Goal: Task Accomplishment & Management: Manage account settings

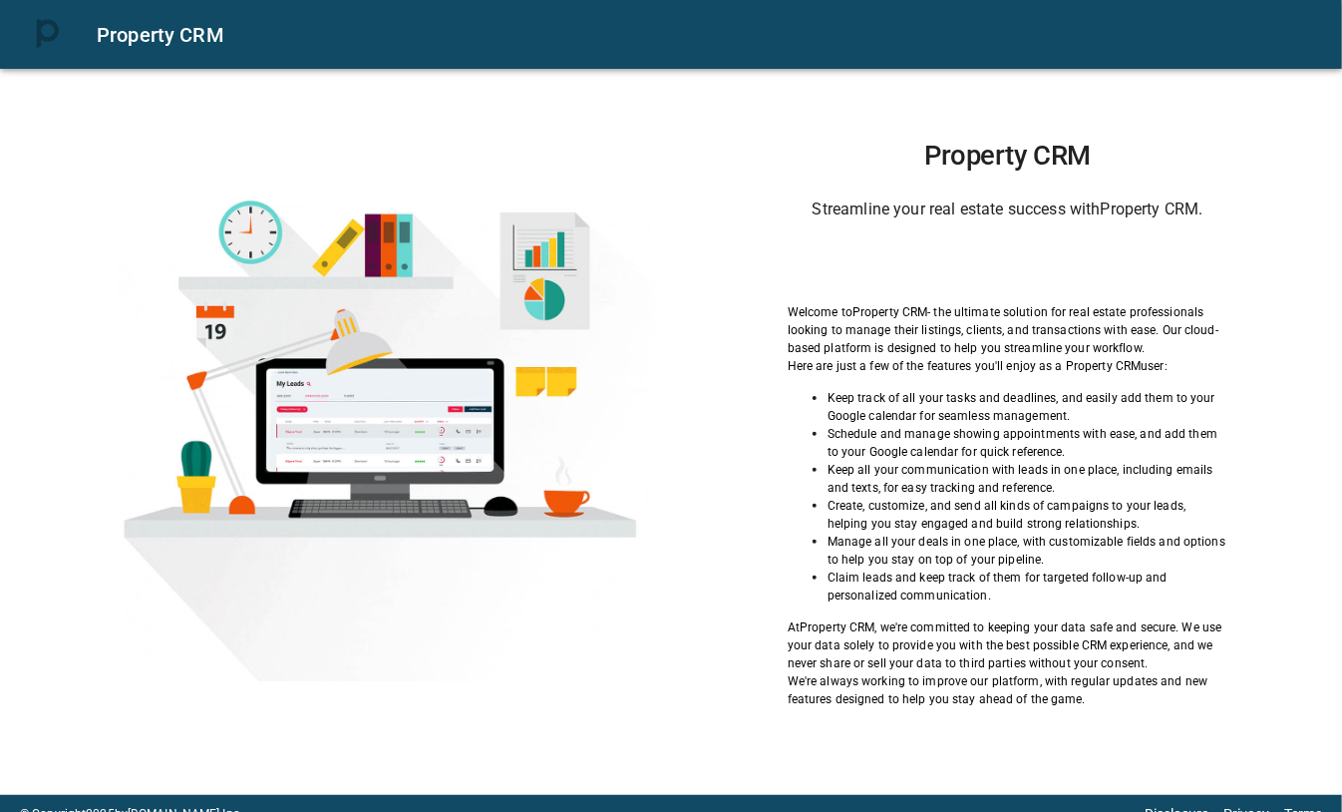
click at [819, 202] on h6 "Streamline your real estate success with Property CRM ." at bounding box center [1008, 209] width 441 height 28
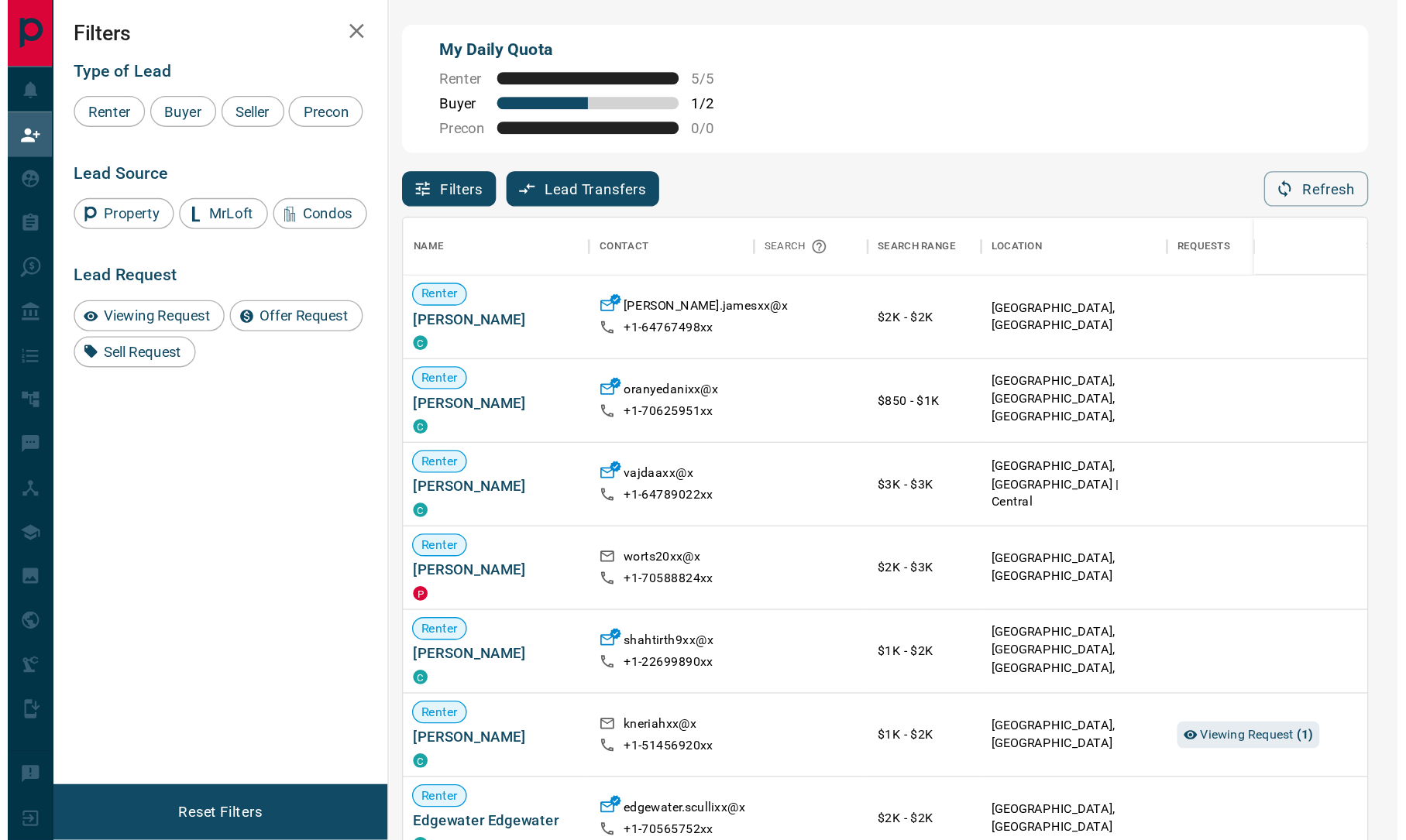
scroll to position [633, 1070]
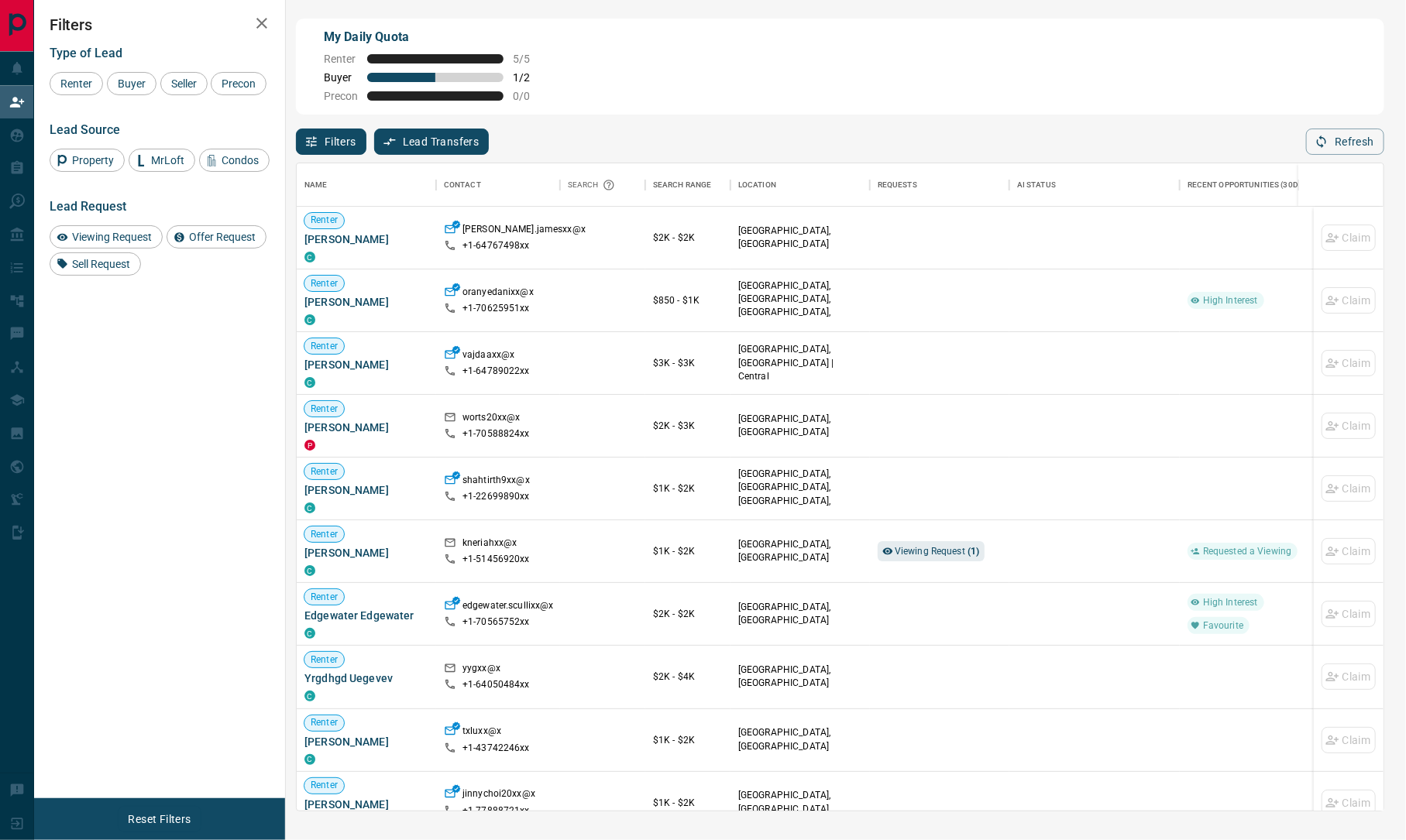
drag, startPoint x: 812, startPoint y: 3, endPoint x: 633, endPoint y: 137, distance: 223.6
click at [633, 137] on div "Filters Lead Transfers 0 Refresh" at bounding box center [840, 135] width 1088 height 40
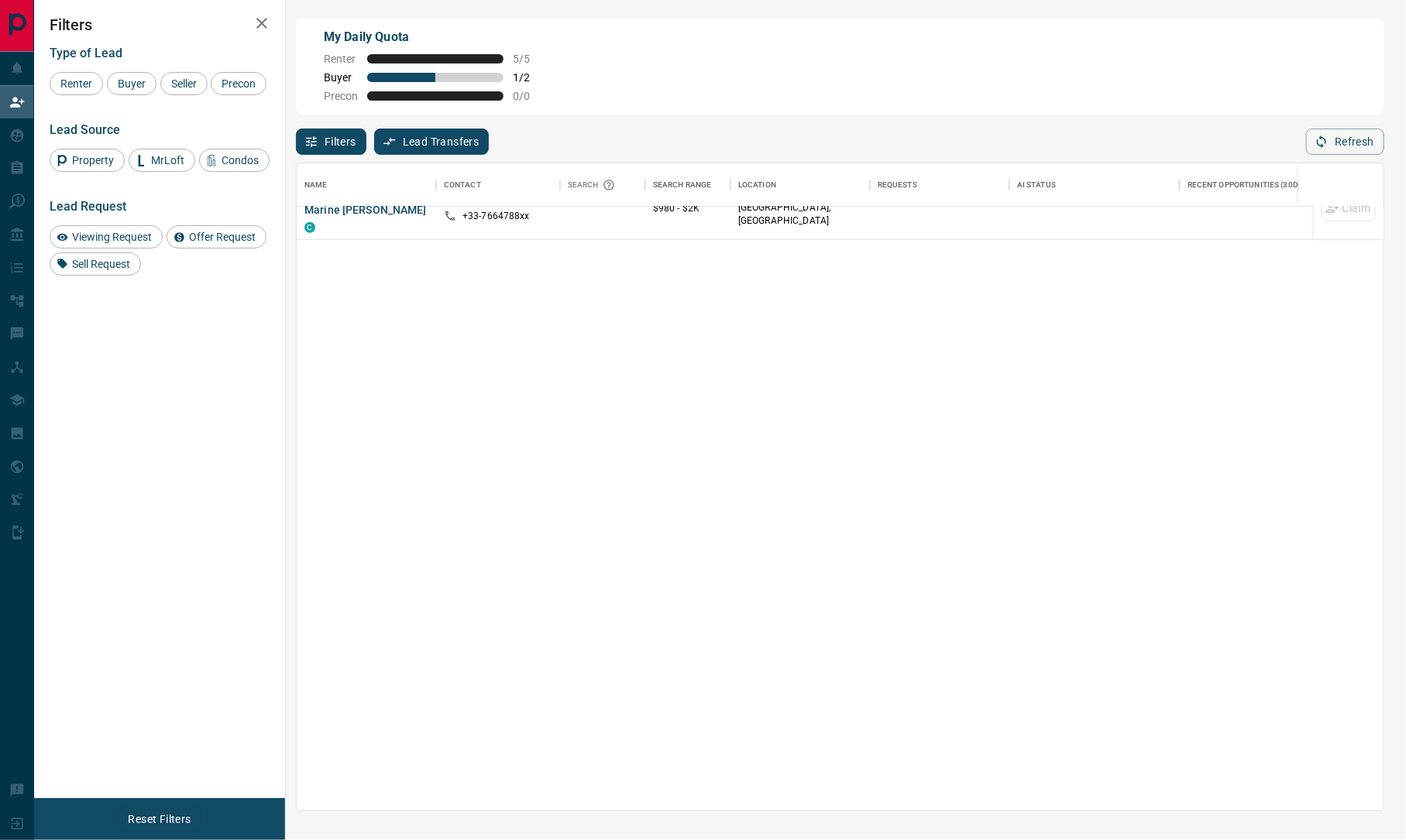
scroll to position [0, 0]
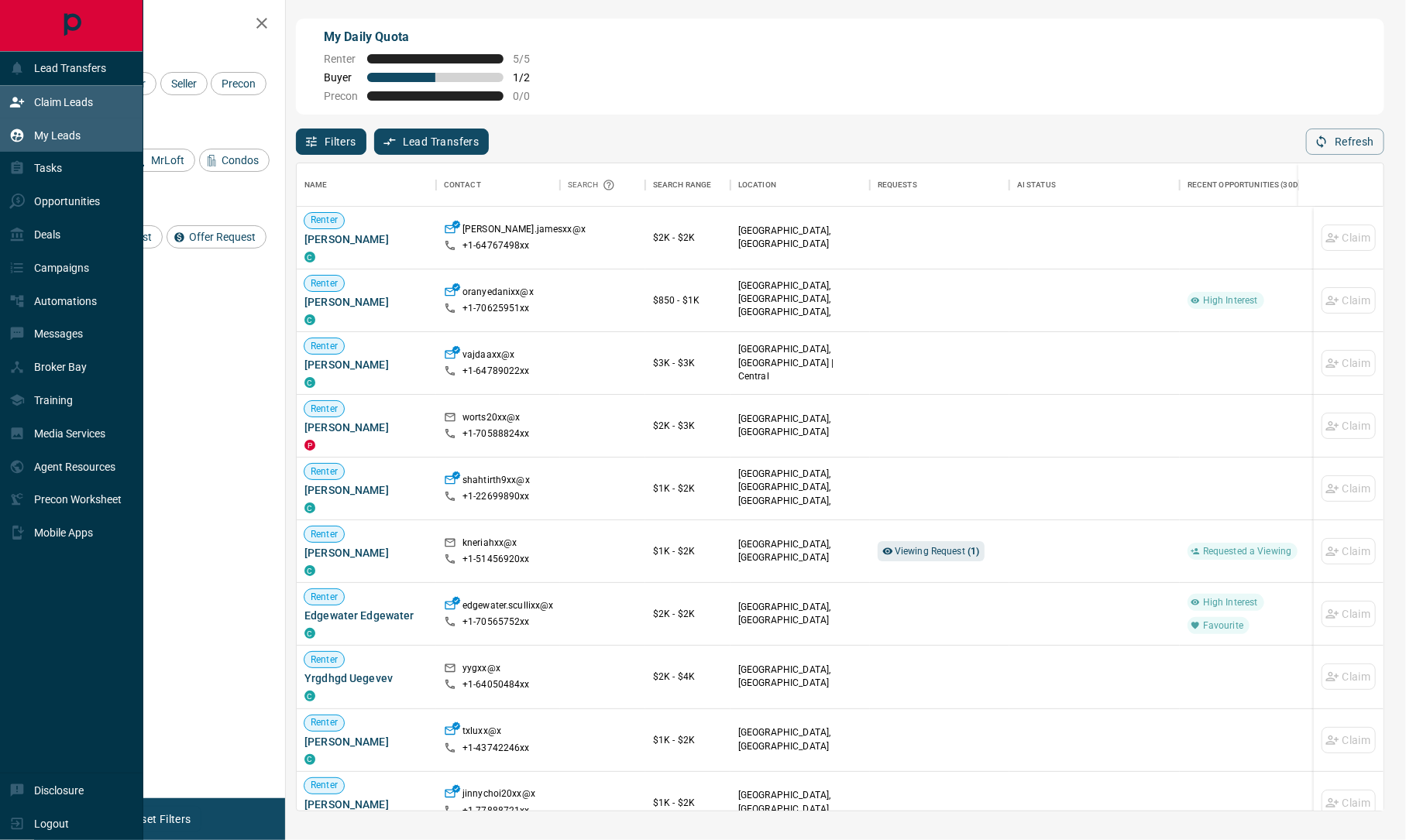
click at [61, 143] on div "My Leads" at bounding box center [45, 135] width 71 height 26
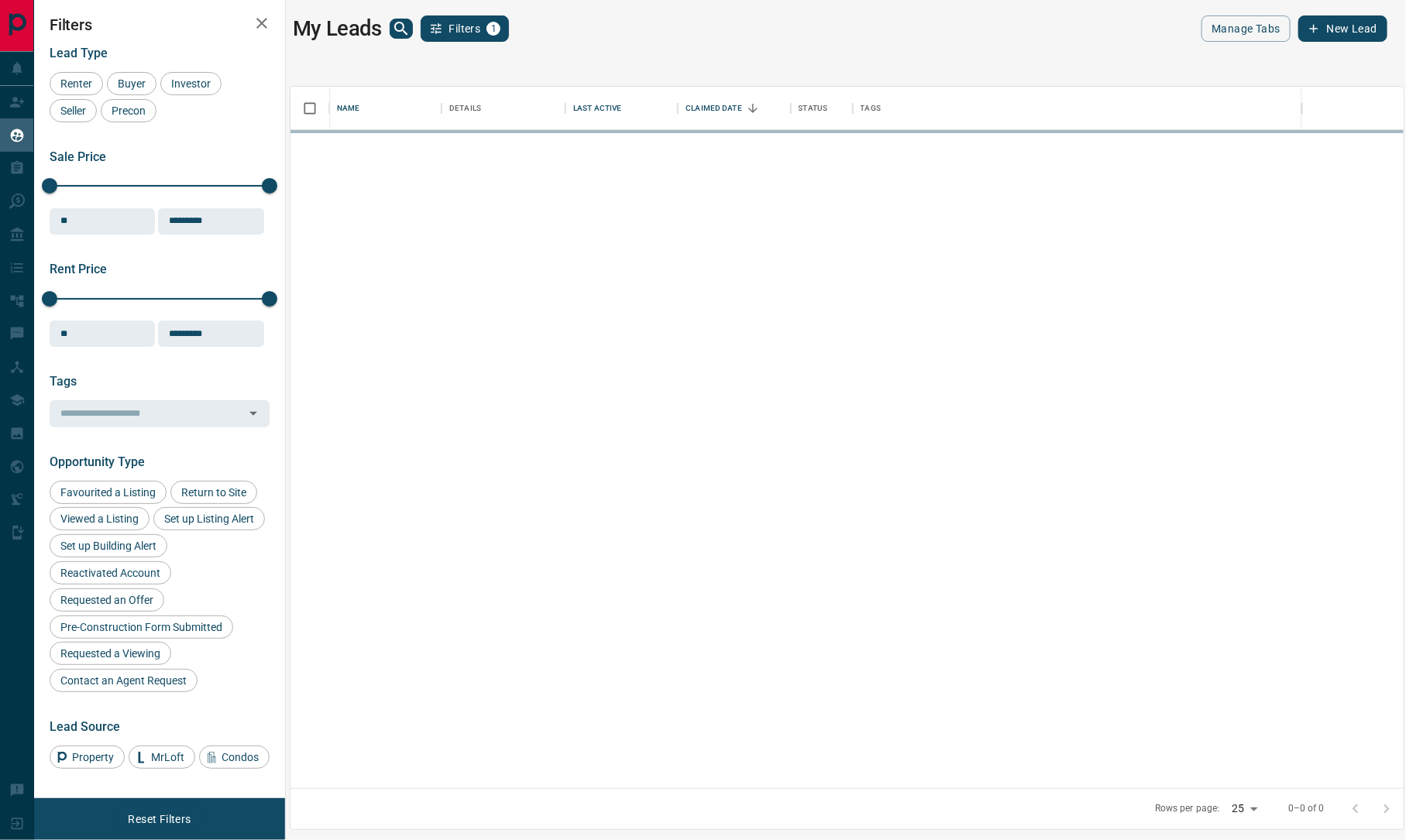
scroll to position [686, 1097]
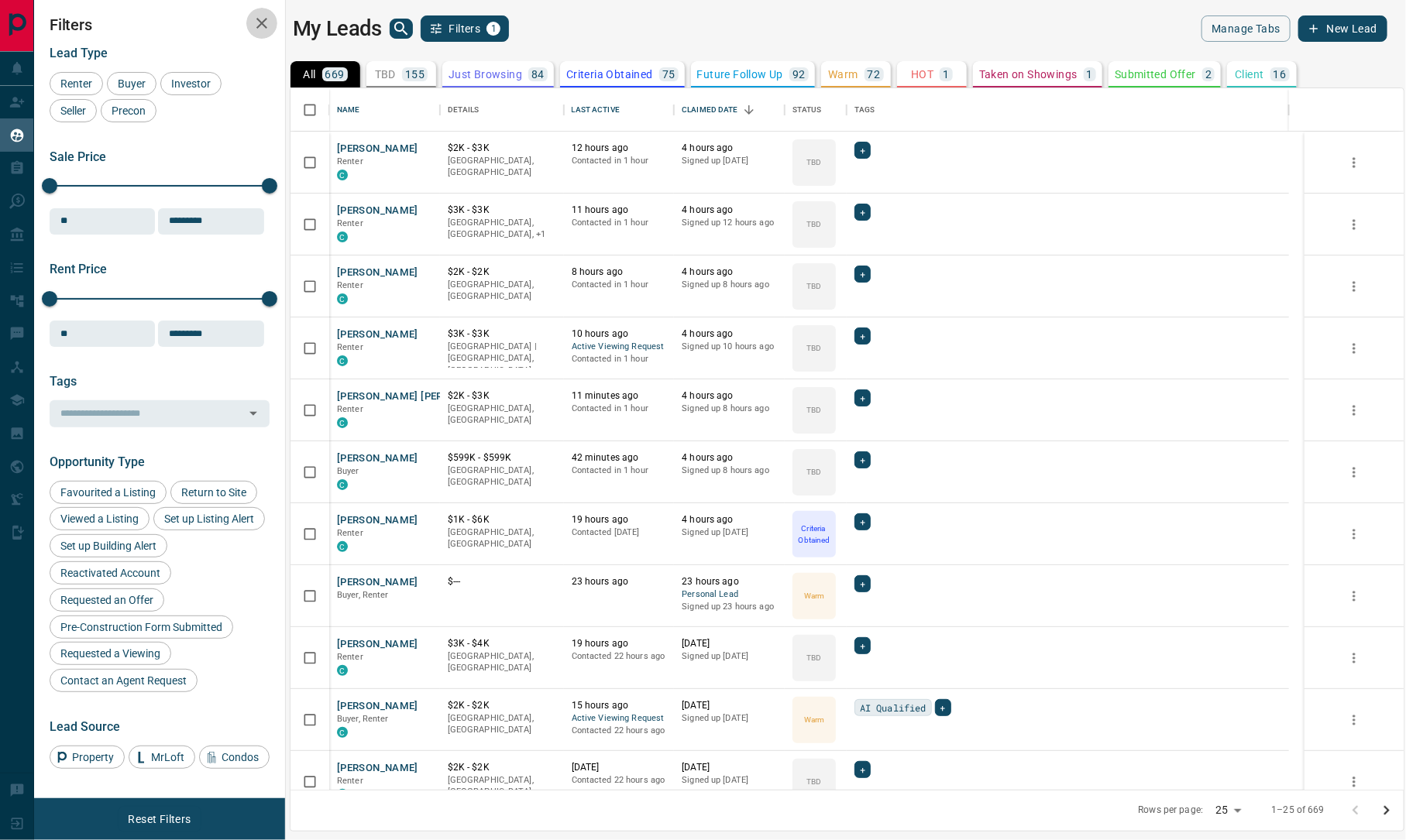
click at [260, 16] on icon "button" at bounding box center [262, 23] width 19 height 19
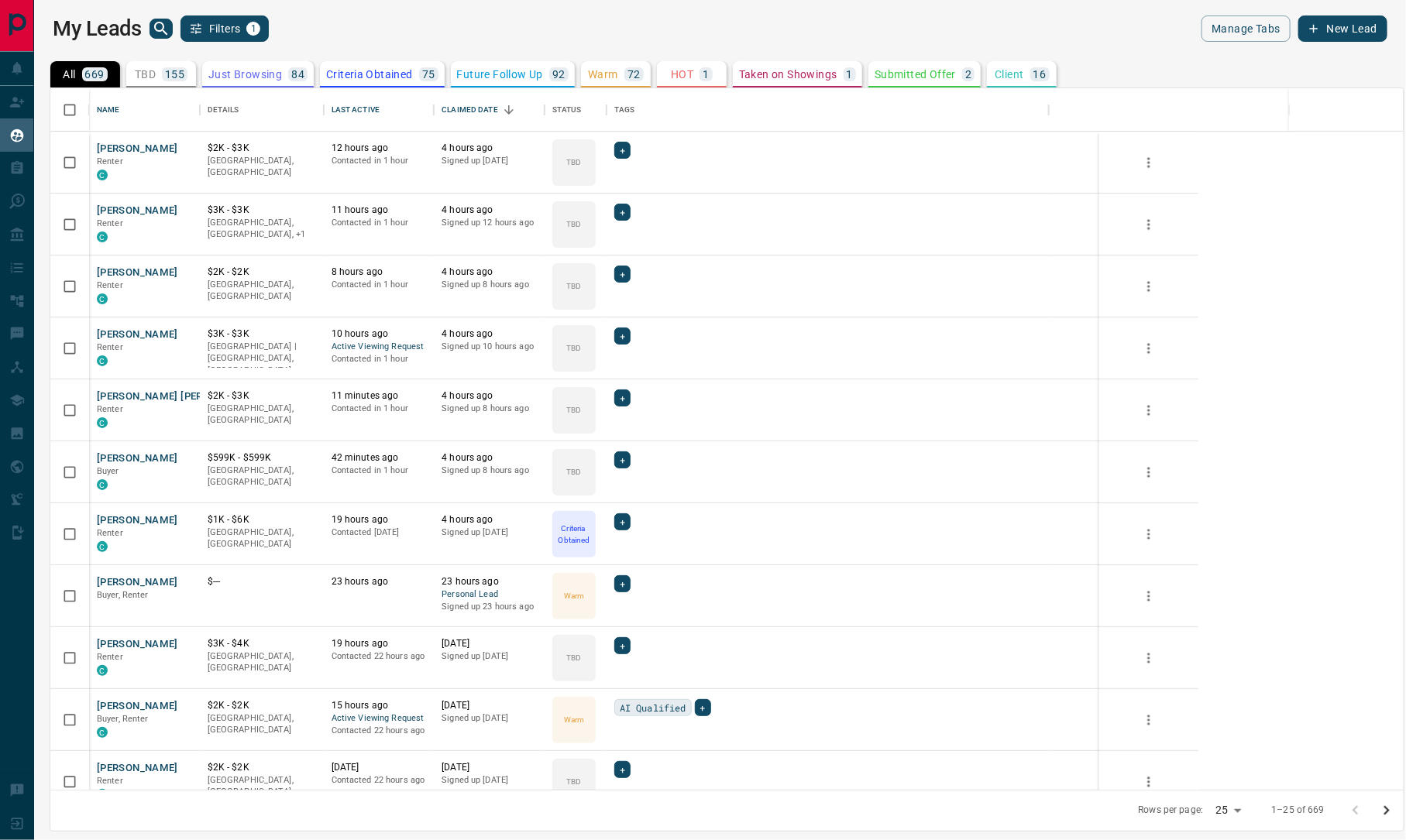
scroll to position [686, 1337]
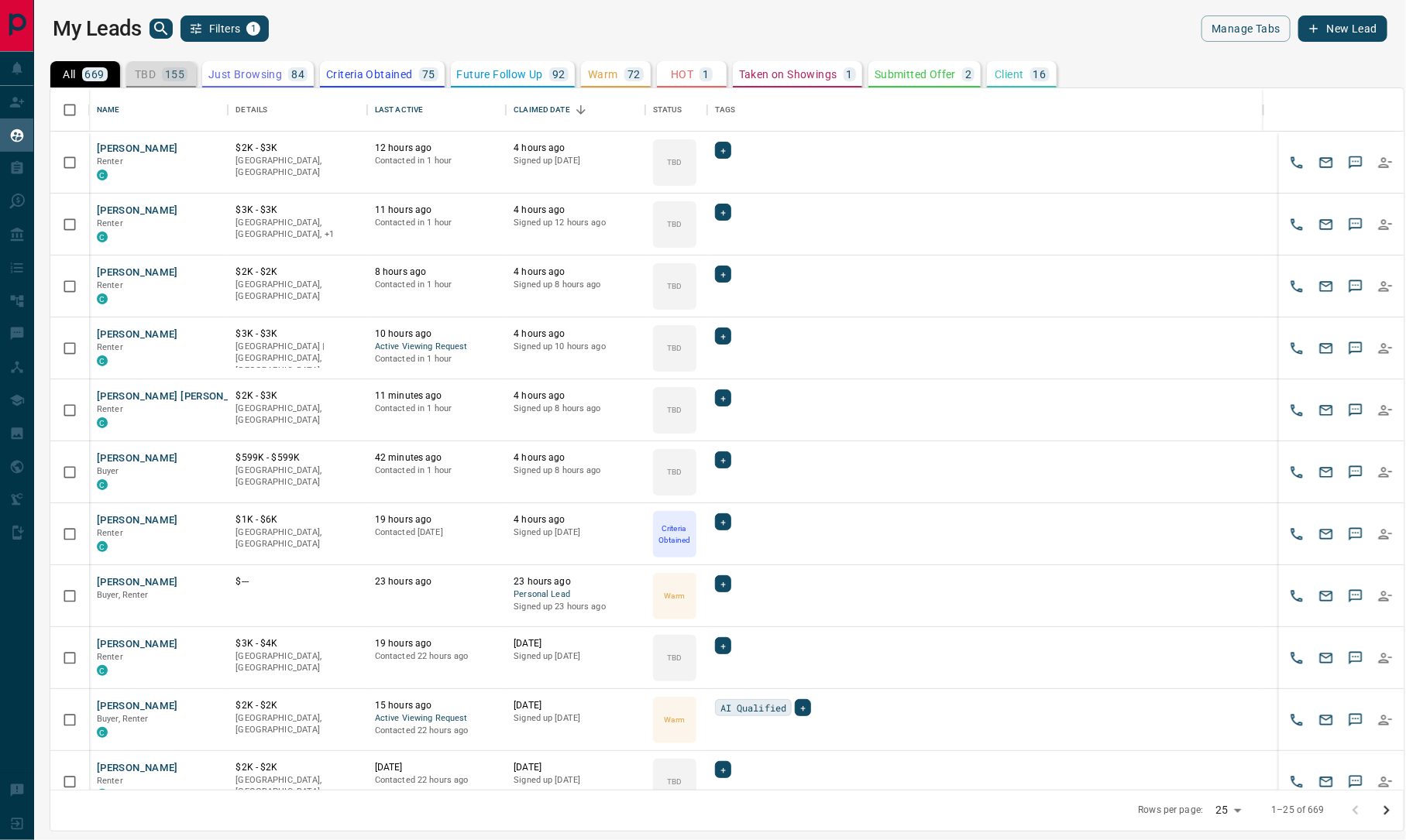
click at [156, 61] on button "TBD 155" at bounding box center [162, 75] width 70 height 26
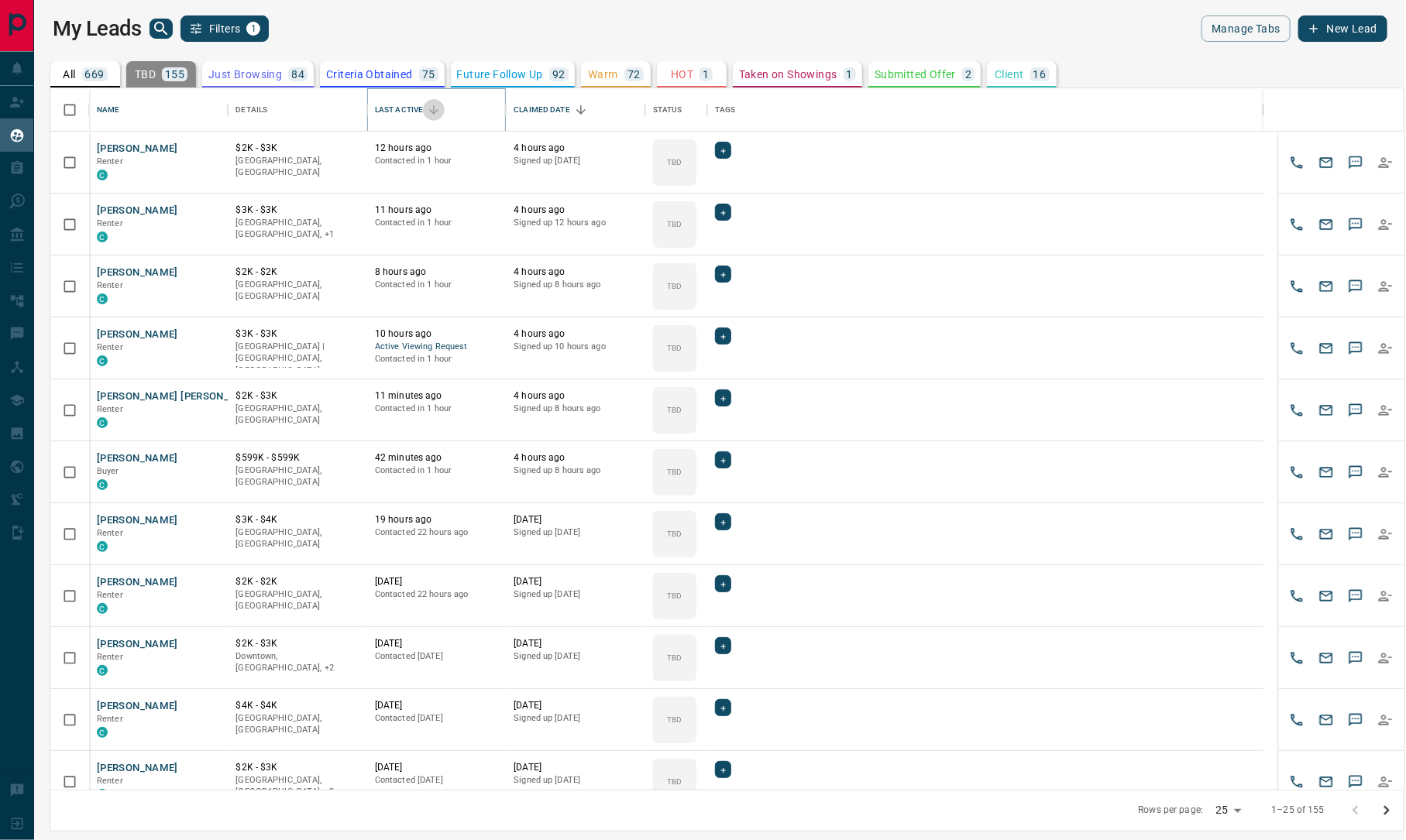
click at [431, 104] on icon "Sort" at bounding box center [434, 110] width 14 height 14
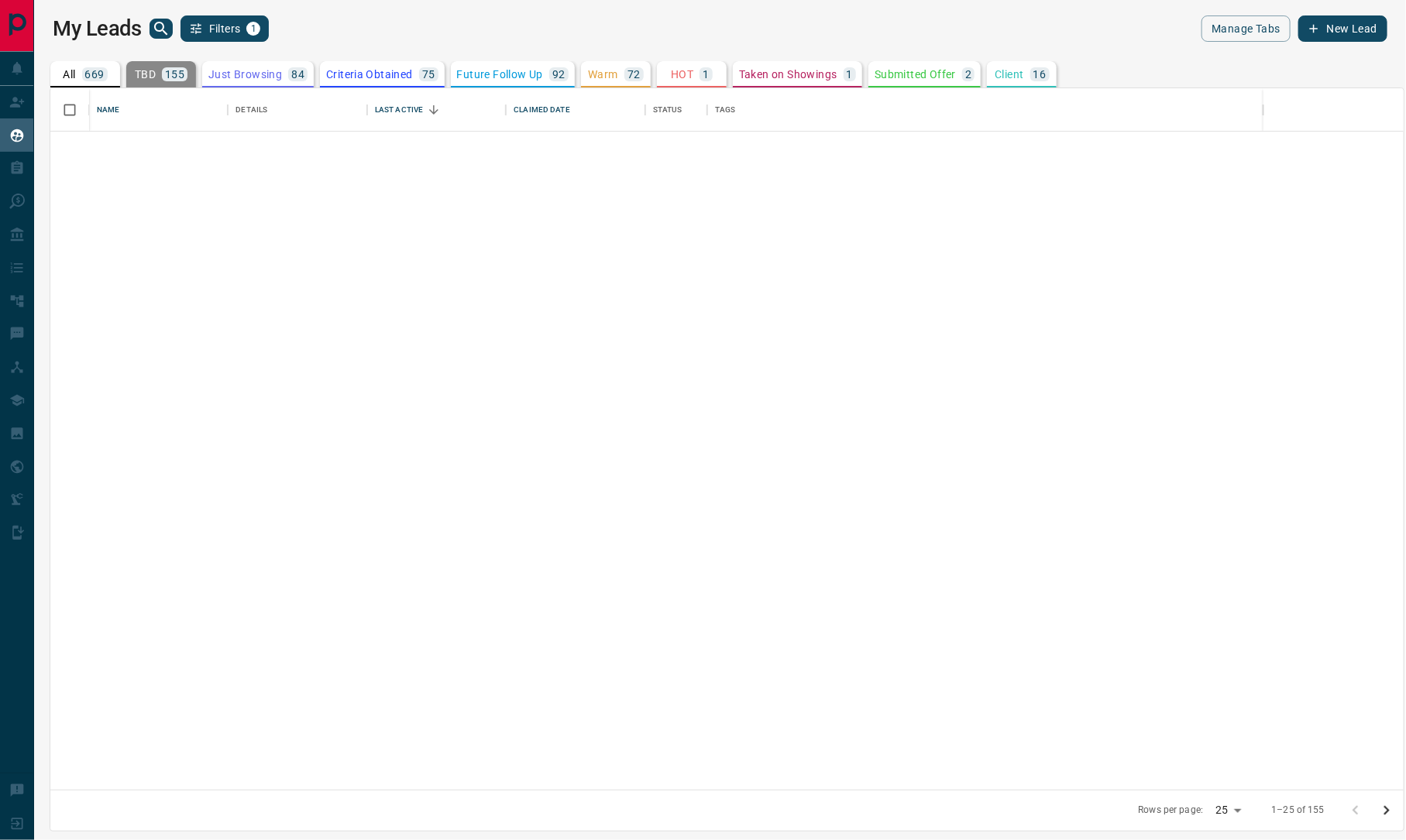
scroll to position [0, 0]
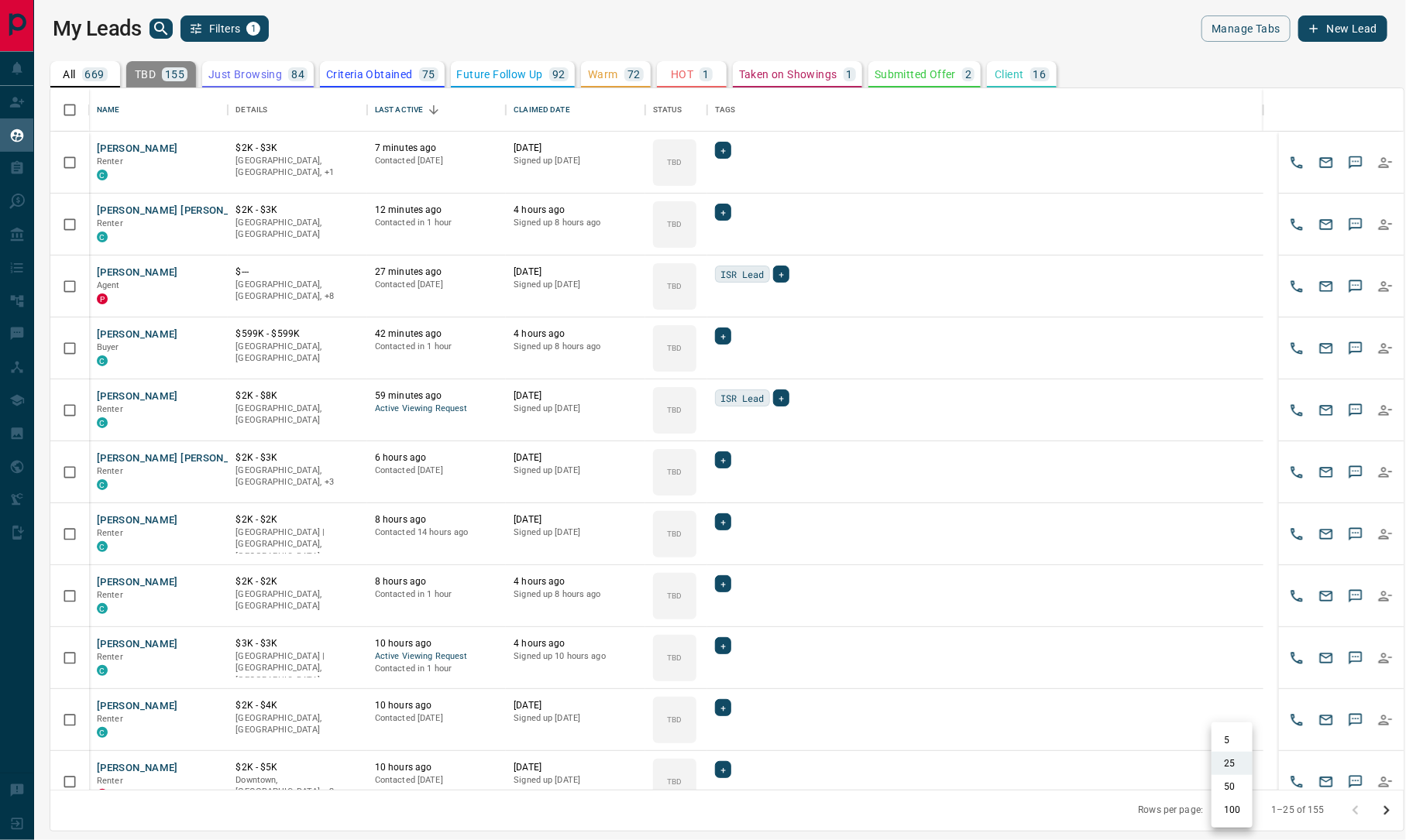
click at [1042, 630] on body "Lead Transfers Claim Leads My Leads Tasks Opportunities Deals Campaigns Automat…" at bounding box center [703, 410] width 1406 height 821
click at [1042, 630] on li "50" at bounding box center [1232, 786] width 41 height 23
type input "**"
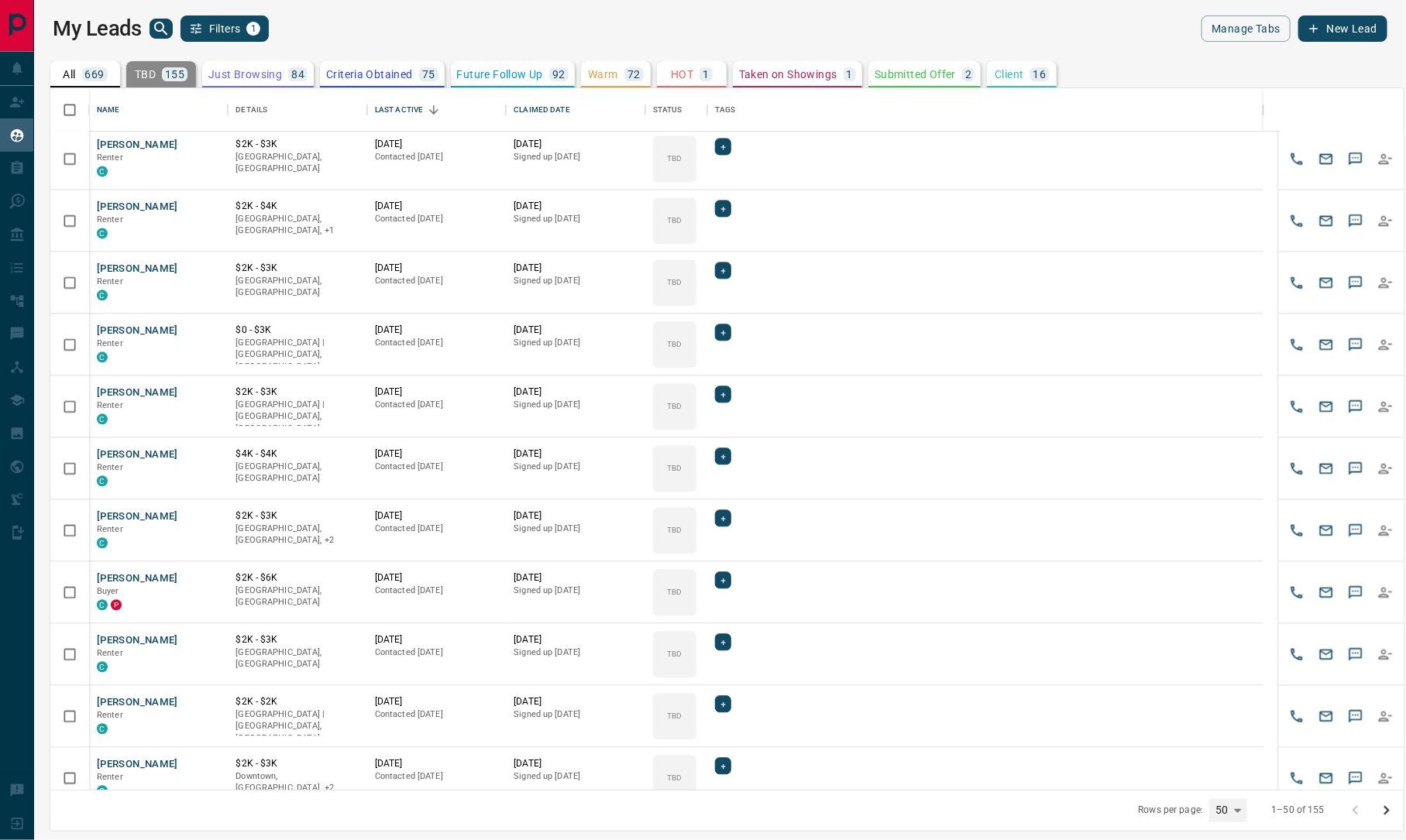
scroll to position [1737, 0]
drag, startPoint x: 126, startPoint y: 210, endPoint x: 207, endPoint y: 201, distance: 81.5
click at [825, 30] on div "My Leads Filters 1 Manage Tabs New Lead" at bounding box center [720, 29] width 1335 height 26
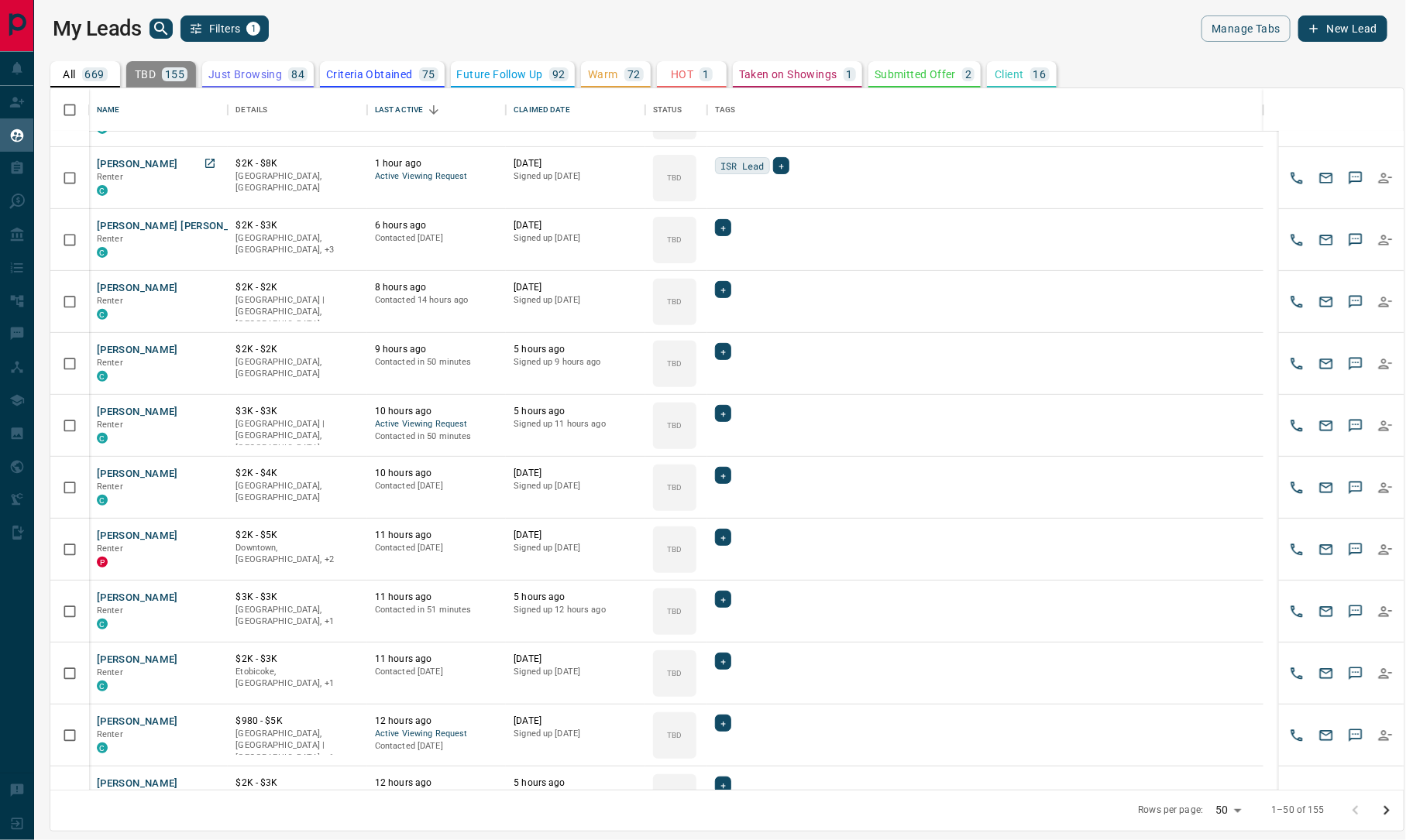
scroll to position [0, 0]
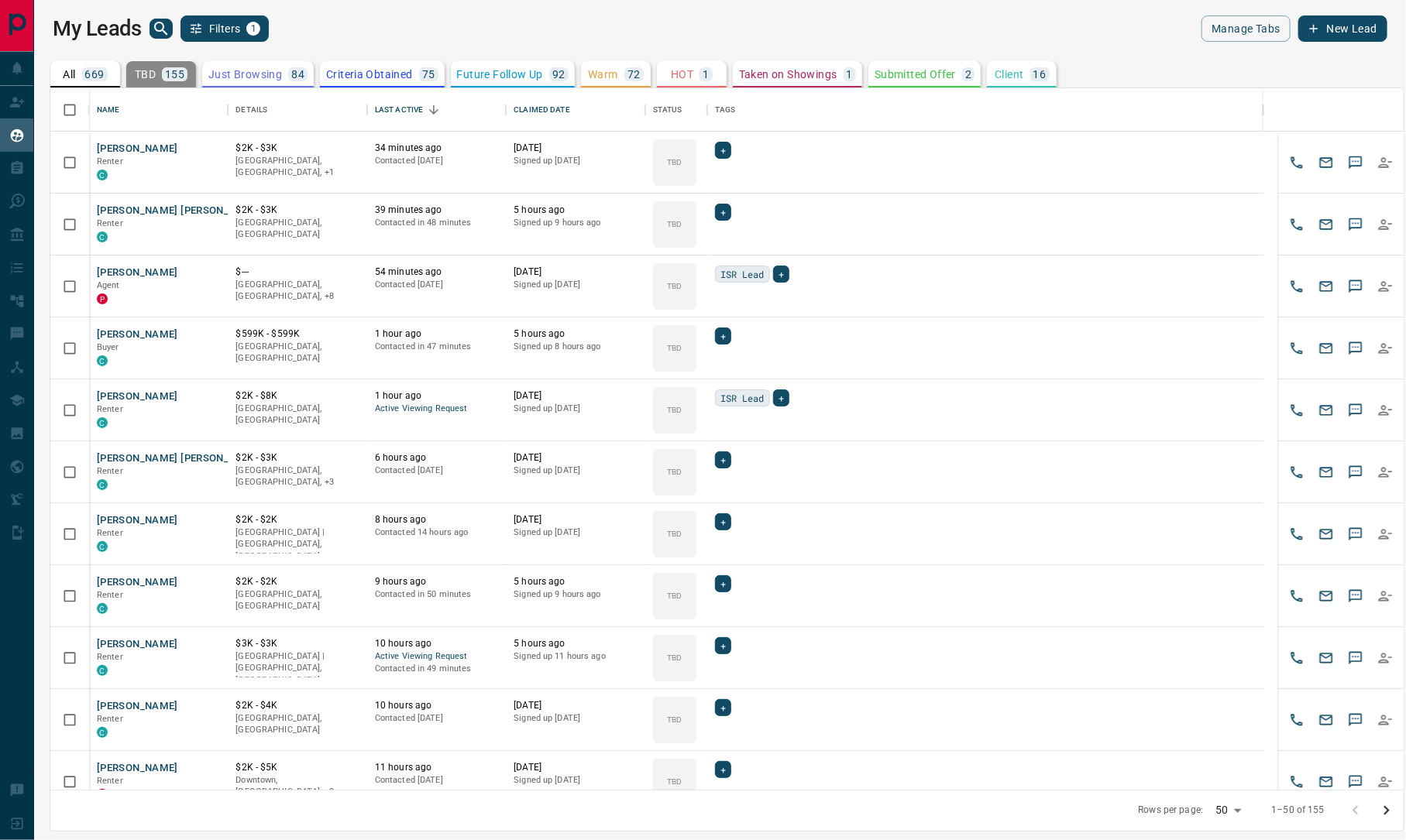
click at [636, 34] on div "My Leads Filters 1" at bounding box center [387, 29] width 668 height 26
